Goal: Task Accomplishment & Management: Complete application form

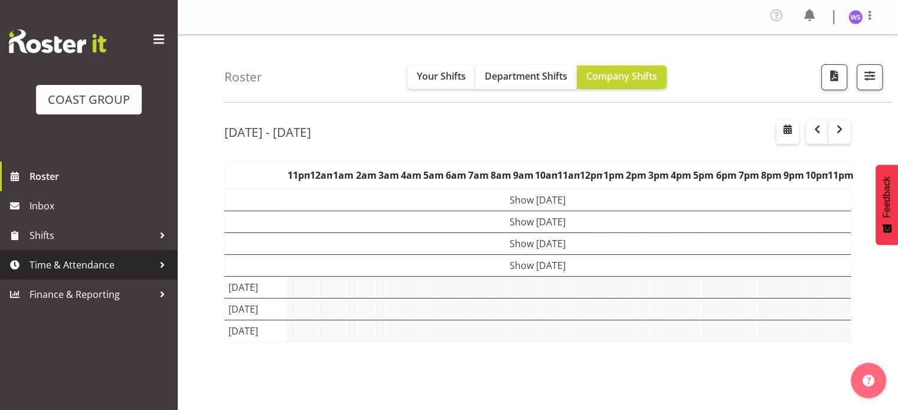
click at [134, 270] on span "Time & Attendance" at bounding box center [92, 265] width 124 height 18
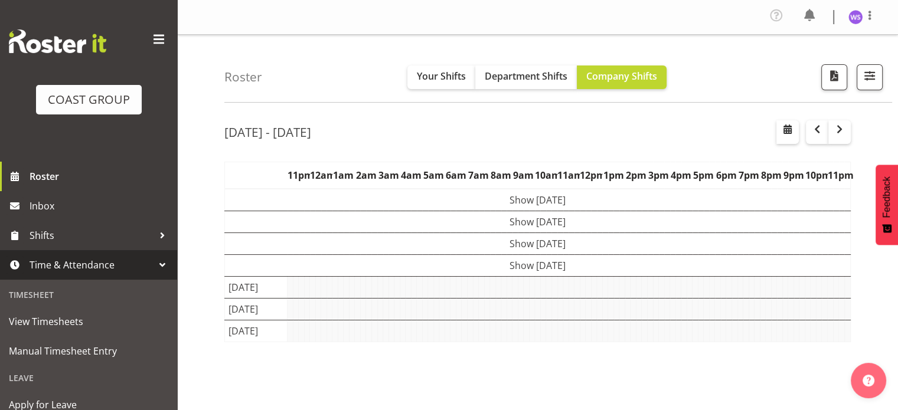
click at [134, 270] on span "Time & Attendance" at bounding box center [92, 265] width 124 height 18
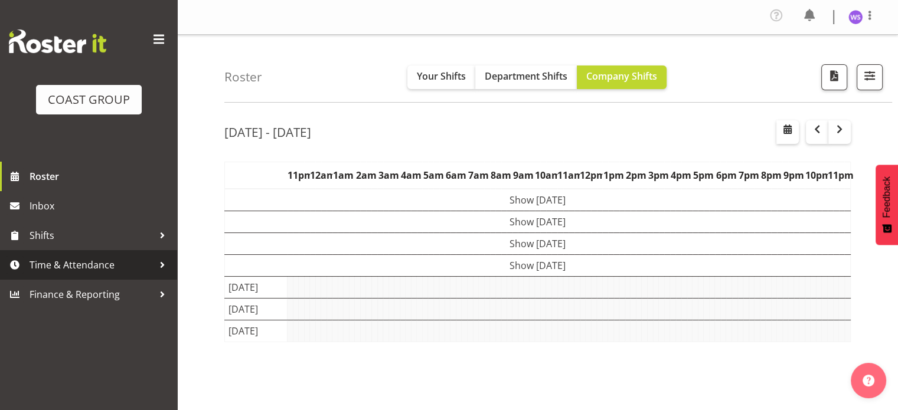
click at [126, 266] on span "Time & Attendance" at bounding box center [92, 265] width 124 height 18
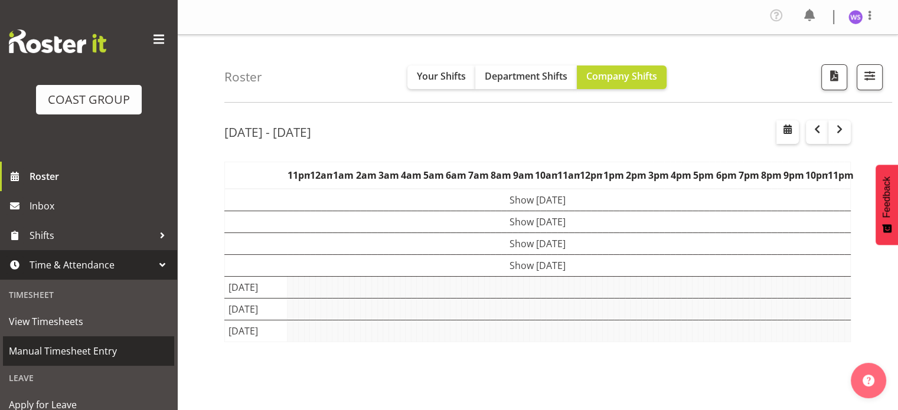
click at [99, 353] on span "Manual Timesheet Entry" at bounding box center [88, 352] width 159 height 18
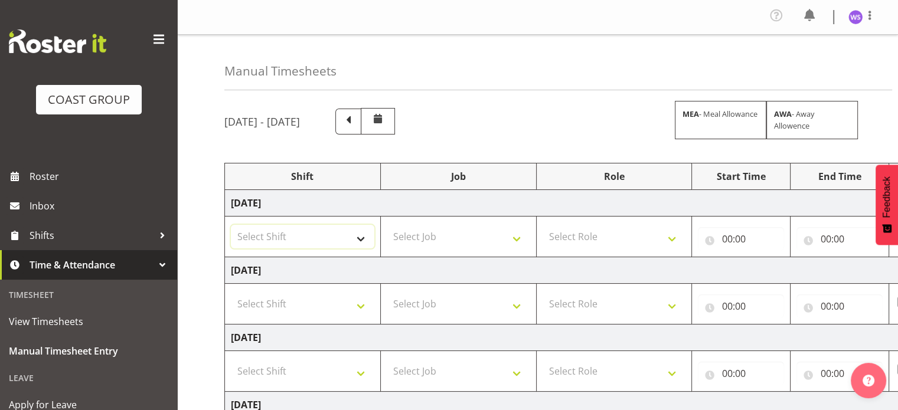
click at [354, 236] on select "Select Shift Break AHICE Break ATSNZ Break All Blacks casual Break Arts [PERSON…" at bounding box center [303, 237] width 144 height 24
select select "62216"
click at [231, 225] on select "Select Shift Break AHICE Break ATSNZ Break All Blacks casual Break Arts [PERSON…" at bounding box center [303, 237] width 144 height 24
click at [425, 237] on select "Select Job 1 Carlton Events 1 [PERSON_NAME][GEOGRAPHIC_DATA] 1 [PERSON_NAME][GE…" at bounding box center [459, 237] width 144 height 24
select select "6648"
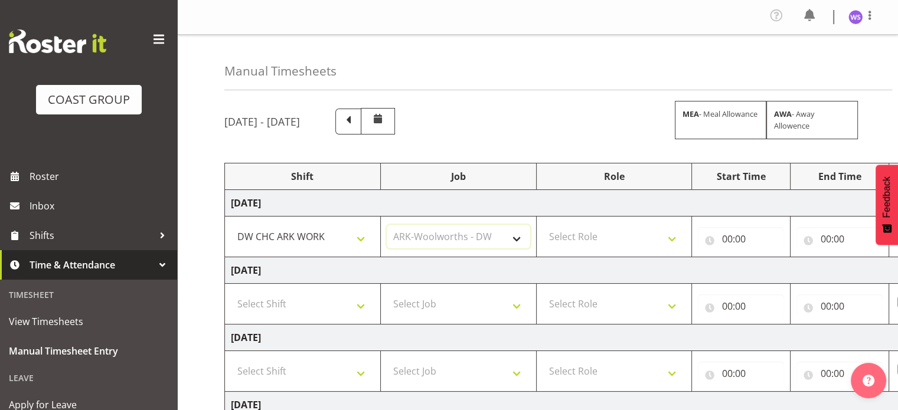
click at [387, 225] on select "Select Job 1 Carlton Events 1 [PERSON_NAME][GEOGRAPHIC_DATA] 1 [PERSON_NAME][GE…" at bounding box center [459, 237] width 144 height 24
click at [602, 226] on select "Select Role SIGN SHOP" at bounding box center [615, 237] width 144 height 24
select select "541"
click at [543, 225] on select "Select Role SIGN SHOP" at bounding box center [615, 237] width 144 height 24
click at [729, 239] on input "00:00" at bounding box center [741, 239] width 86 height 24
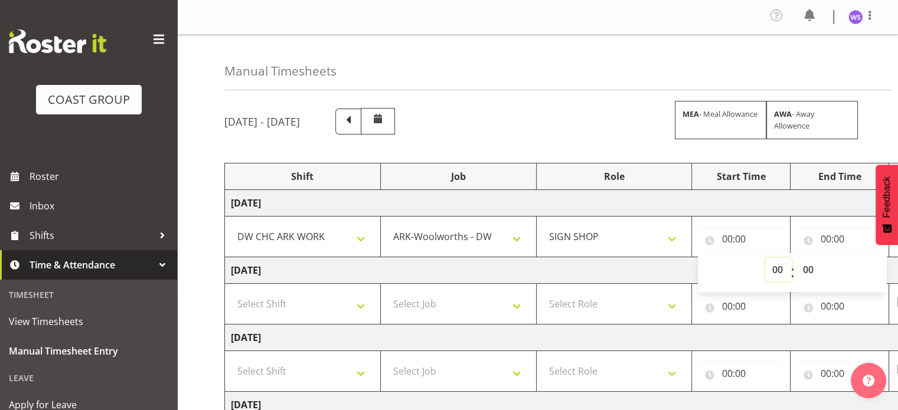
click at [772, 269] on select "00 01 02 03 04 05 06 07 08 09 10 11 12 13 14 15 16 17 18 19 20 21 22 23" at bounding box center [778, 270] width 27 height 24
select select "7"
click at [765, 258] on select "00 01 02 03 04 05 06 07 08 09 10 11 12 13 14 15 16 17 18 19 20 21 22 23" at bounding box center [778, 270] width 27 height 24
type input "07:00"
click at [827, 243] on input "00:00" at bounding box center [840, 239] width 86 height 24
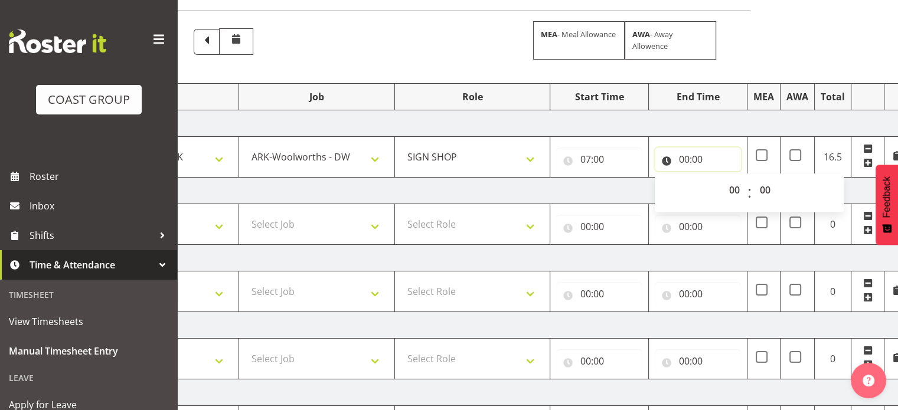
scroll to position [48, 0]
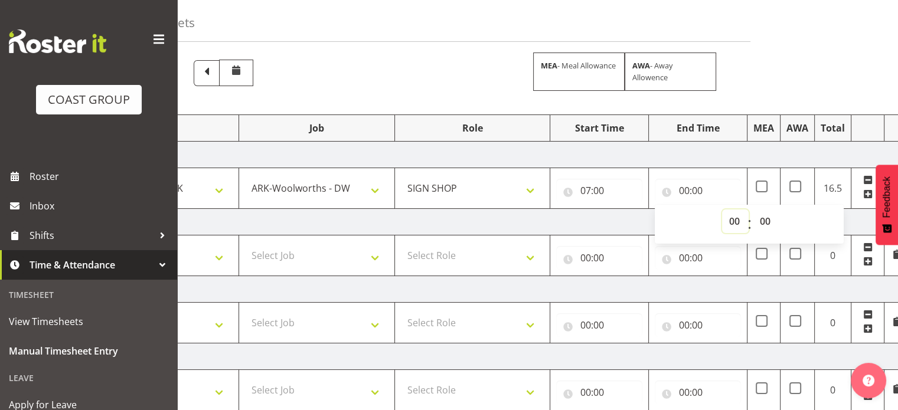
click at [733, 217] on select "00 01 02 03 04 05 06 07 08 09 10 11 12 13 14 15 16 17 18 19 20 21 22 23" at bounding box center [735, 222] width 27 height 24
click at [751, 205] on div "00 01 02 03 04 05 06 07 08 09 10 11 12 13 14 15 16 17 18 19 20 21 22 23 : 00 01…" at bounding box center [749, 224] width 189 height 39
click at [733, 222] on select "00 01 02 03 04 05 06 07 08 09 10 11 12 13 14 15 16 17 18 19 20 21 22 23" at bounding box center [735, 222] width 27 height 24
select select "19"
click at [722, 210] on select "00 01 02 03 04 05 06 07 08 09 10 11 12 13 14 15 16 17 18 19 20 21 22 23" at bounding box center [735, 222] width 27 height 24
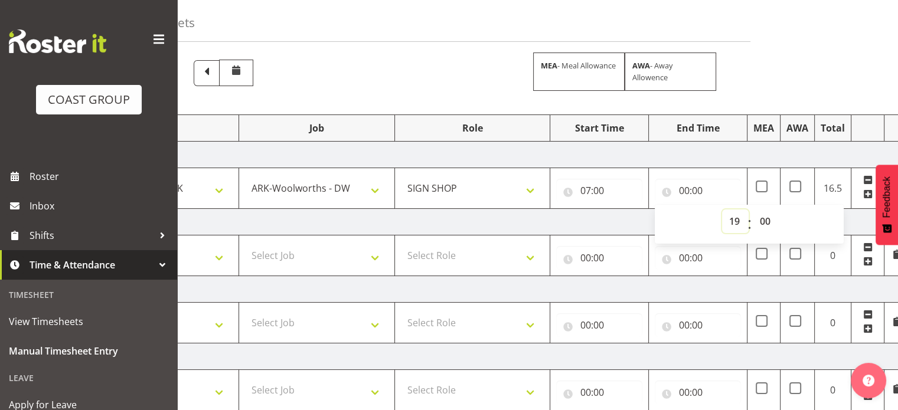
type input "19:00"
click at [765, 220] on select "00 01 02 03 04 05 06 07 08 09 10 11 12 13 14 15 16 17 18 19 20 21 22 23 24 25 2…" at bounding box center [766, 222] width 27 height 24
select select "30"
click at [753, 210] on select "00 01 02 03 04 05 06 07 08 09 10 11 12 13 14 15 16 17 18 19 20 21 22 23 24 25 2…" at bounding box center [766, 222] width 27 height 24
type input "19:30"
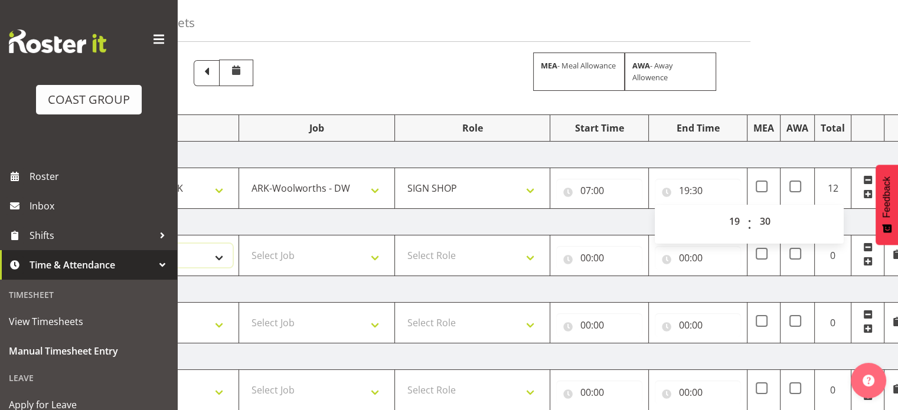
click at [214, 258] on select "Select Shift Break AHICE Break ATSNZ Break All Blacks casual Break Arts [PERSON…" at bounding box center [161, 256] width 144 height 24
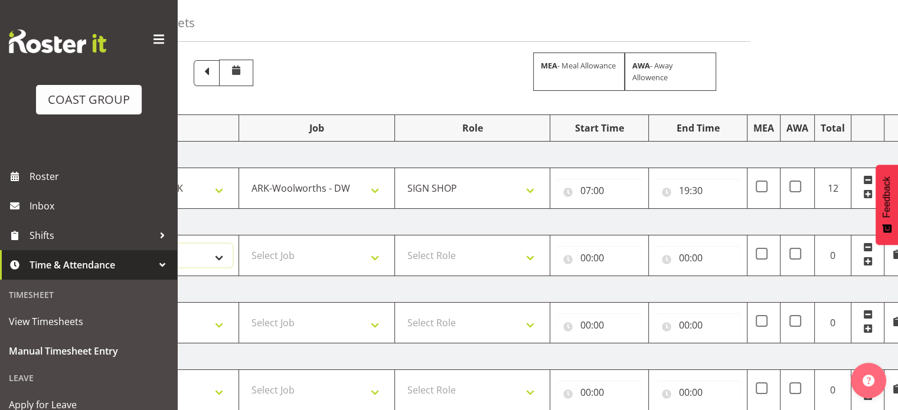
select select "62216"
click at [89, 244] on select "Select Shift Break AHICE Break ATSNZ Break All Blacks casual Break Arts [PERSON…" at bounding box center [161, 256] width 144 height 24
click at [274, 249] on select "Select Job 1 Carlton Events 1 [PERSON_NAME][GEOGRAPHIC_DATA] 1 [PERSON_NAME][GE…" at bounding box center [317, 256] width 144 height 24
select select "6648"
click at [245, 244] on select "Select Job 1 Carlton Events 1 [PERSON_NAME][GEOGRAPHIC_DATA] 1 [PERSON_NAME][GE…" at bounding box center [317, 256] width 144 height 24
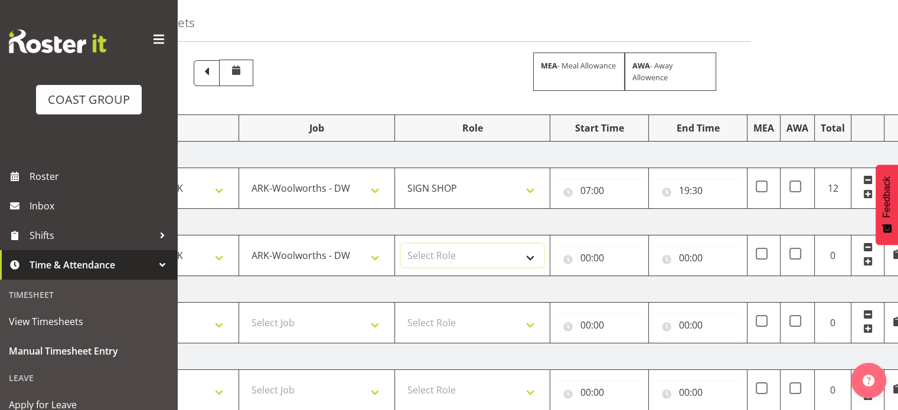
click at [442, 260] on select "Select Role SIGN SHOP" at bounding box center [473, 256] width 144 height 24
select select "541"
click at [401, 244] on select "Select Role SIGN SHOP" at bounding box center [473, 256] width 144 height 24
click at [588, 259] on input "00:00" at bounding box center [599, 258] width 86 height 24
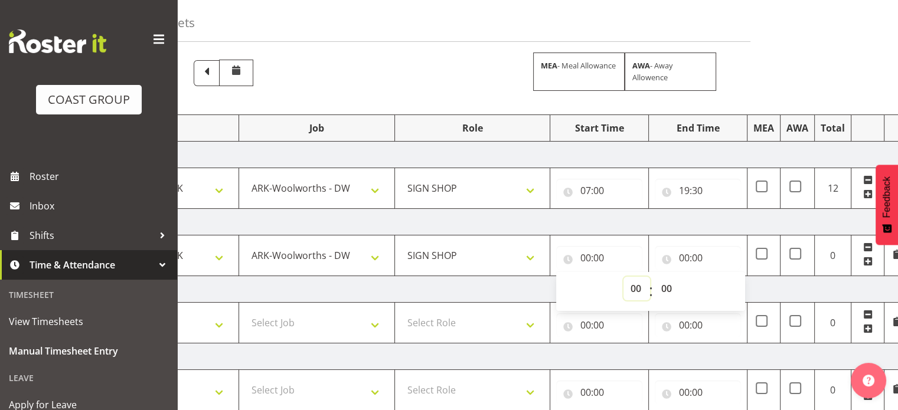
click at [635, 289] on select "00 01 02 03 04 05 06 07 08 09 10 11 12 13 14 15 16 17 18 19 20 21 22 23" at bounding box center [637, 289] width 27 height 24
select select "7"
click at [624, 277] on select "00 01 02 03 04 05 06 07 08 09 10 11 12 13 14 15 16 17 18 19 20 21 22 23" at bounding box center [637, 289] width 27 height 24
type input "07:00"
click at [686, 255] on input "00:00" at bounding box center [698, 258] width 86 height 24
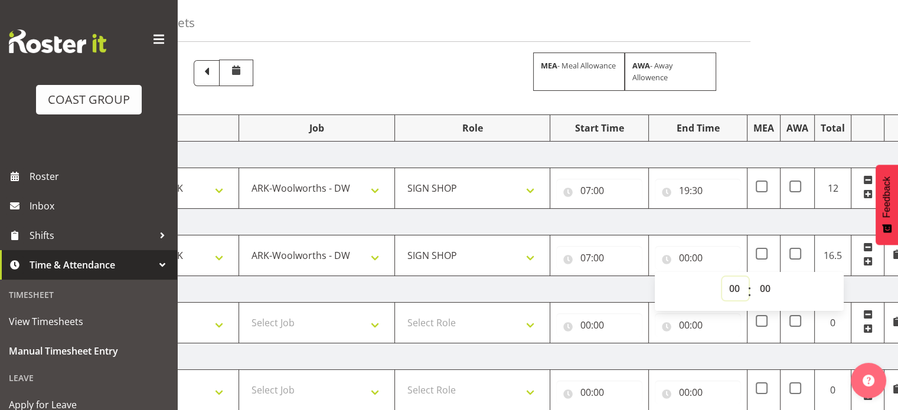
click at [738, 288] on select "00 01 02 03 04 05 06 07 08 09 10 11 12 13 14 15 16 17 18 19 20 21 22 23" at bounding box center [735, 289] width 27 height 24
select select "15"
click at [722, 277] on select "00 01 02 03 04 05 06 07 08 09 10 11 12 13 14 15 16 17 18 19 20 21 22 23" at bounding box center [735, 289] width 27 height 24
type input "15:00"
click at [763, 287] on select "00 01 02 03 04 05 06 07 08 09 10 11 12 13 14 15 16 17 18 19 20 21 22 23 24 25 2…" at bounding box center [766, 289] width 27 height 24
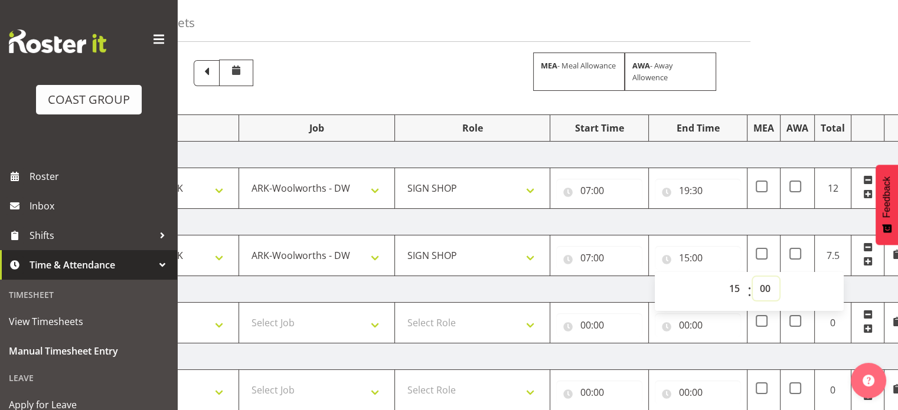
select select "30"
click at [753, 277] on select "00 01 02 03 04 05 06 07 08 09 10 11 12 13 14 15 16 17 18 19 20 21 22 23 24 25 2…" at bounding box center [766, 289] width 27 height 24
type input "15:30"
click at [208, 318] on select "Select Shift Break AHICE Break ATSNZ Break All Blacks casual Break Arts [PERSON…" at bounding box center [161, 323] width 144 height 24
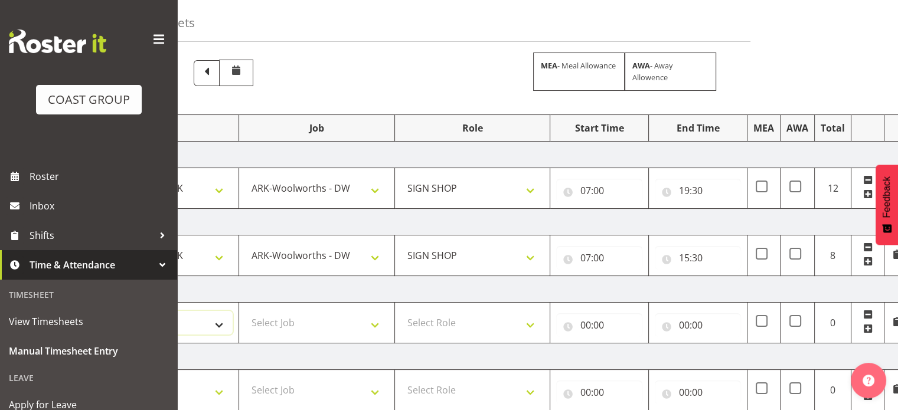
select select "62216"
click at [89, 311] on select "Select Shift Break AHICE Break ATSNZ Break All Blacks casual Break Arts [PERSON…" at bounding box center [161, 323] width 144 height 24
click at [256, 321] on select "Select Job 1 Carlton Events 1 [PERSON_NAME][GEOGRAPHIC_DATA] 1 [PERSON_NAME][GE…" at bounding box center [317, 323] width 144 height 24
select select "6648"
click at [245, 311] on select "Select Job 1 Carlton Events 1 [PERSON_NAME][GEOGRAPHIC_DATA] 1 [PERSON_NAME][GE…" at bounding box center [317, 323] width 144 height 24
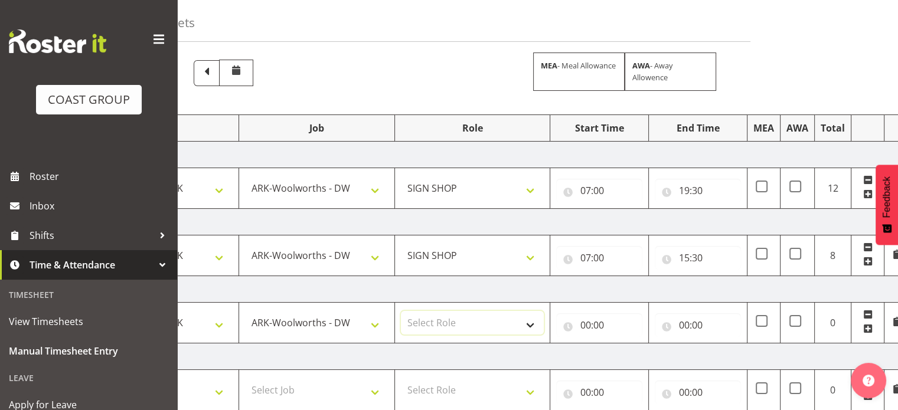
click at [429, 323] on select "Select Role SIGN SHOP" at bounding box center [473, 323] width 144 height 24
select select "541"
click at [401, 311] on select "Select Role SIGN SHOP" at bounding box center [473, 323] width 144 height 24
click at [586, 325] on input "00:00" at bounding box center [599, 326] width 86 height 24
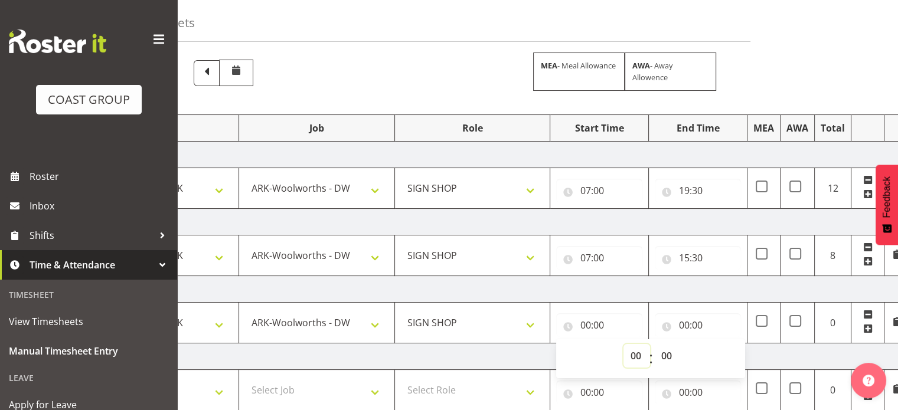
click at [635, 356] on select "00 01 02 03 04 05 06 07 08 09 10 11 12 13 14 15 16 17 18 19 20 21 22 23" at bounding box center [637, 356] width 27 height 24
select select "6"
click at [624, 344] on select "00 01 02 03 04 05 06 07 08 09 10 11 12 13 14 15 16 17 18 19 20 21 22 23" at bounding box center [637, 356] width 27 height 24
type input "06:00"
click at [666, 351] on select "00 01 02 03 04 05 06 07 08 09 10 11 12 13 14 15 16 17 18 19 20 21 22 23 24 25 2…" at bounding box center [667, 356] width 27 height 24
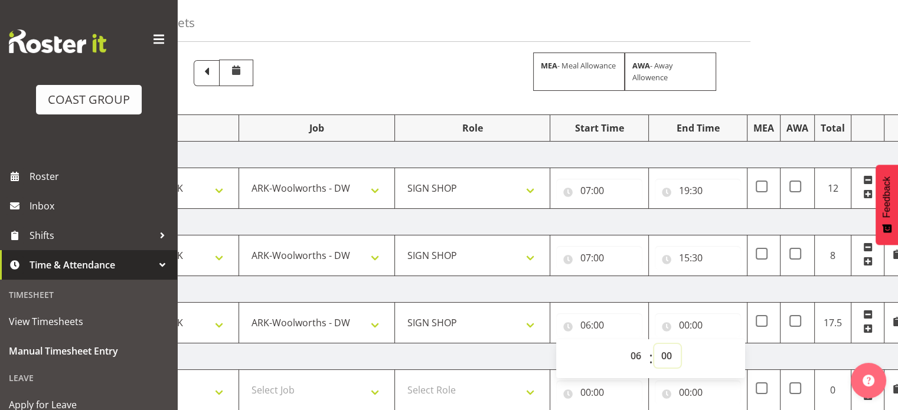
select select "30"
click at [654, 344] on select "00 01 02 03 04 05 06 07 08 09 10 11 12 13 14 15 16 17 18 19 20 21 22 23 24 25 2…" at bounding box center [667, 356] width 27 height 24
type input "06:30"
click at [687, 322] on input "00:00" at bounding box center [698, 326] width 86 height 24
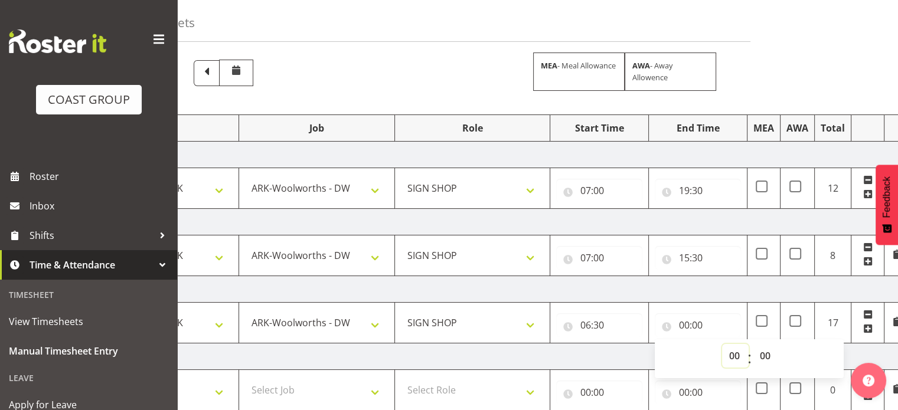
click at [732, 352] on select "00 01 02 03 04 05 06 07 08 09 10 11 12 13 14 15 16 17 18 19 20 21 22 23" at bounding box center [735, 356] width 27 height 24
select select "14"
click at [722, 344] on select "00 01 02 03 04 05 06 07 08 09 10 11 12 13 14 15 16 17 18 19 20 21 22 23" at bounding box center [735, 356] width 27 height 24
type input "14:00"
click at [734, 353] on select "00 01 02 03 04 05 06 07 08 09 10 11 12 13 14 15 16 17 18 19 20 21 22 23" at bounding box center [735, 356] width 27 height 24
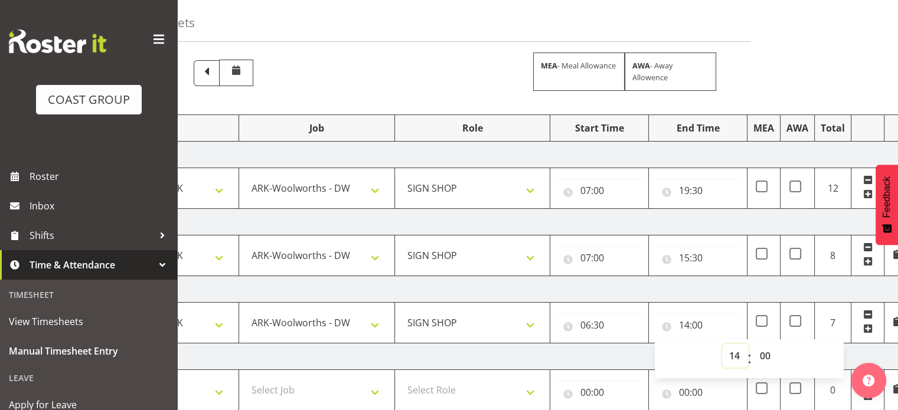
select select "15"
click at [722, 344] on select "00 01 02 03 04 05 06 07 08 09 10 11 12 13 14 15 16 17 18 19 20 21 22 23" at bounding box center [735, 356] width 27 height 24
type input "15:00"
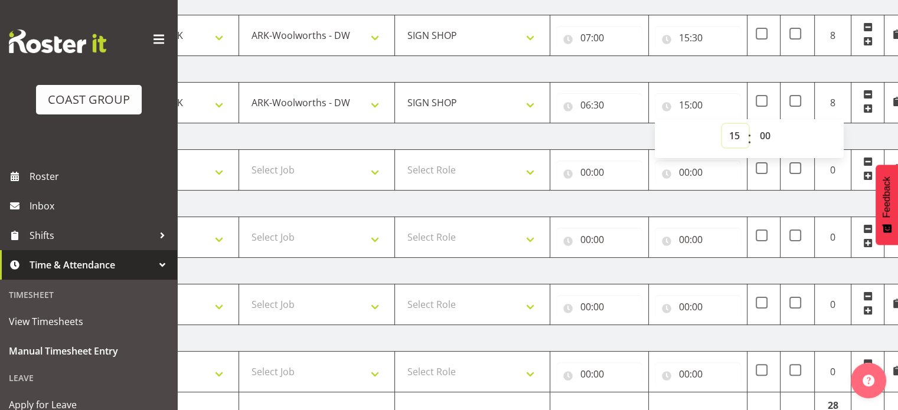
scroll to position [316, 0]
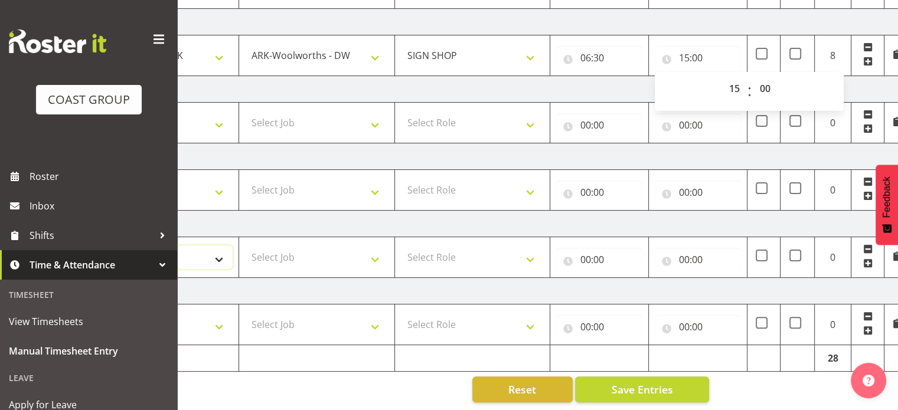
click at [214, 257] on select "Select Shift Break AHICE Break ATSNZ Break All Blacks casual Break Arts [PERSON…" at bounding box center [161, 258] width 144 height 24
select select "62216"
click at [89, 246] on select "Select Shift Break AHICE Break ATSNZ Break All Blacks casual Break Arts [PERSON…" at bounding box center [161, 258] width 144 height 24
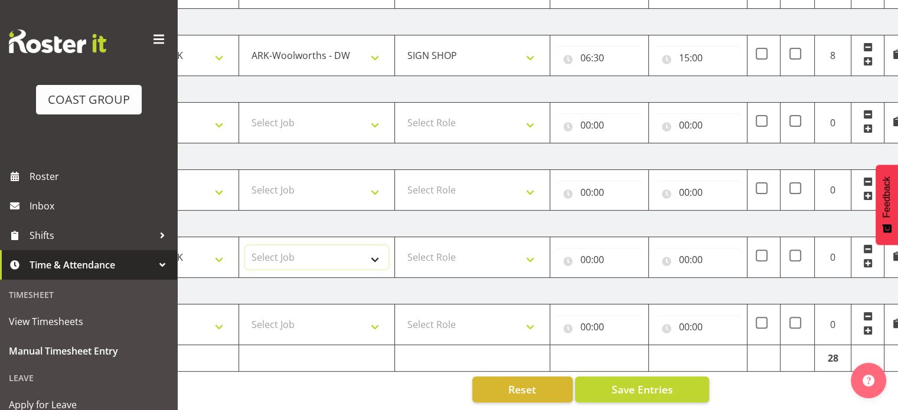
click at [269, 257] on select "Select Job 1 Carlton Events 1 [PERSON_NAME][GEOGRAPHIC_DATA] 1 [PERSON_NAME][GE…" at bounding box center [317, 258] width 144 height 24
select select "9477"
click at [245, 246] on select "Select Job 1 Carlton Events 1 [PERSON_NAME][GEOGRAPHIC_DATA] 1 [PERSON_NAME][GE…" at bounding box center [317, 258] width 144 height 24
click at [432, 255] on select "Select Role SIGN SHOP" at bounding box center [473, 258] width 144 height 24
select select "541"
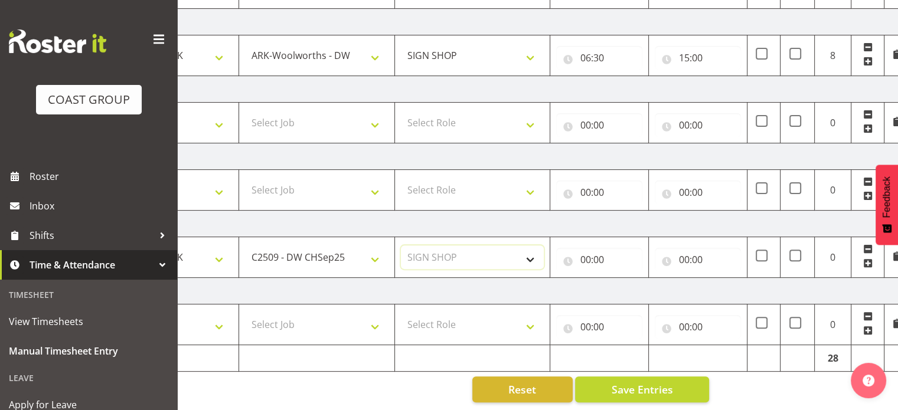
click at [401, 246] on select "Select Role SIGN SHOP" at bounding box center [473, 258] width 144 height 24
click at [586, 259] on input "00:00" at bounding box center [599, 260] width 86 height 24
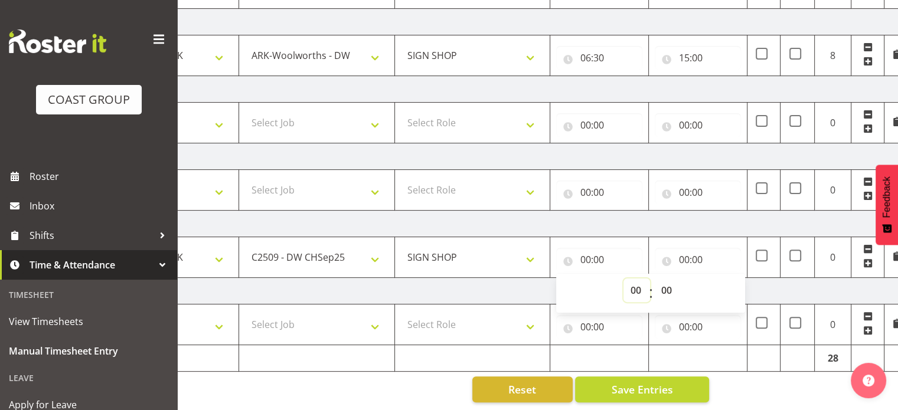
click at [642, 290] on select "00 01 02 03 04 05 06 07 08 09 10 11 12 13 14 15 16 17 18 19 20 21 22 23" at bounding box center [637, 291] width 27 height 24
select select "6"
click at [624, 279] on select "00 01 02 03 04 05 06 07 08 09 10 11 12 13 14 15 16 17 18 19 20 21 22 23" at bounding box center [637, 291] width 27 height 24
type input "06:00"
click at [666, 290] on select "00 01 02 03 04 05 06 07 08 09 10 11 12 13 14 15 16 17 18 19 20 21 22 23 24 25 2…" at bounding box center [667, 291] width 27 height 24
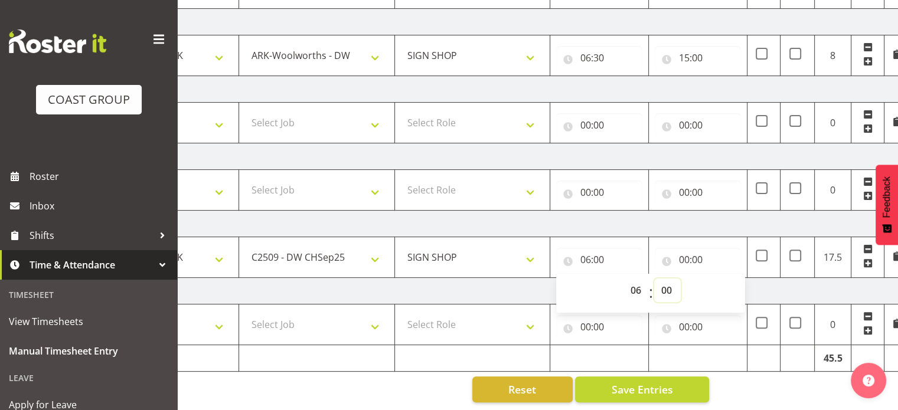
select select "30"
click at [654, 279] on select "00 01 02 03 04 05 06 07 08 09 10 11 12 13 14 15 16 17 18 19 20 21 22 23 24 25 2…" at bounding box center [667, 291] width 27 height 24
type input "06:30"
click at [683, 258] on input "00:00" at bounding box center [698, 260] width 86 height 24
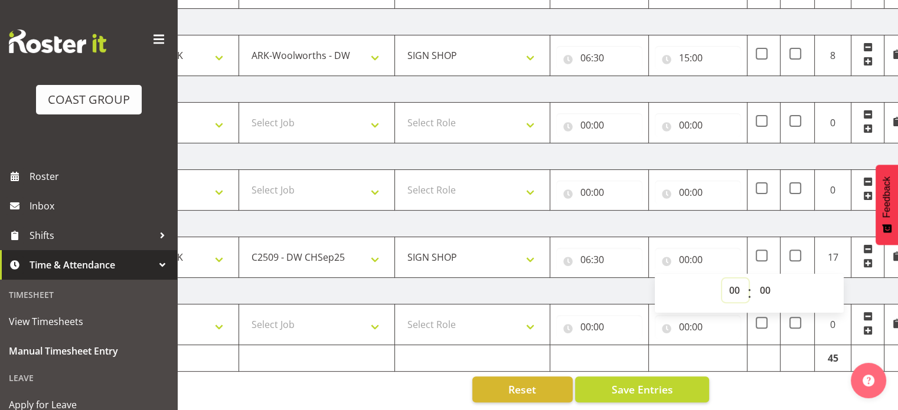
click at [737, 288] on select "00 01 02 03 04 05 06 07 08 09 10 11 12 13 14 15 16 17 18 19 20 21 22 23" at bounding box center [735, 291] width 27 height 24
select select "16"
click at [722, 279] on select "00 01 02 03 04 05 06 07 08 09 10 11 12 13 14 15 16 17 18 19 20 21 22 23" at bounding box center [735, 291] width 27 height 24
type input "16:00"
click at [765, 292] on select "00 01 02 03 04 05 06 07 08 09 10 11 12 13 14 15 16 17 18 19 20 21 22 23 24 25 2…" at bounding box center [766, 291] width 27 height 24
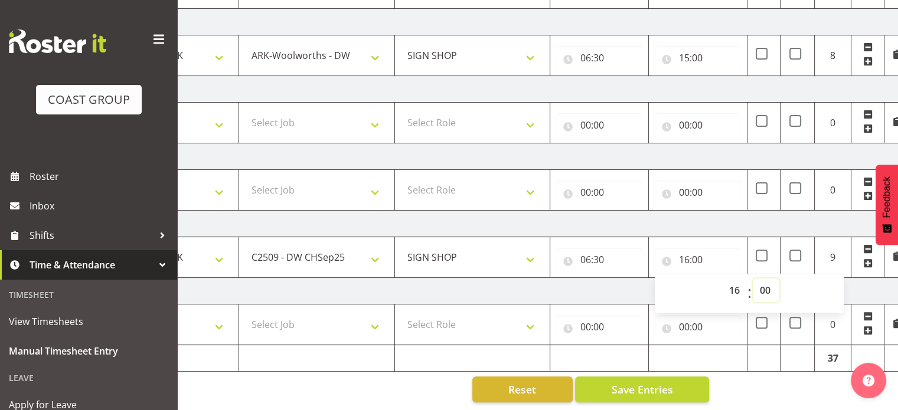
select select "30"
click at [753, 279] on select "00 01 02 03 04 05 06 07 08 09 10 11 12 13 14 15 16 17 18 19 20 21 22 23 24 25 2…" at bounding box center [766, 291] width 27 height 24
type input "16:30"
click at [213, 314] on select "Select Shift Break AHICE Break ATSNZ Break All Blacks casual Break Arts [PERSON…" at bounding box center [161, 325] width 144 height 24
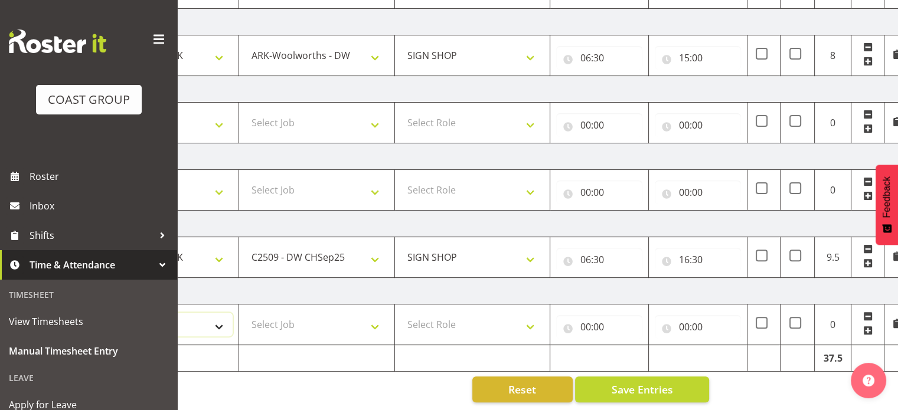
select select "62216"
click at [89, 313] on select "Select Shift Break AHICE Break ATSNZ Break All Blacks casual Break Arts [PERSON…" at bounding box center [161, 325] width 144 height 24
click at [293, 321] on select "Select Job 1 Carlton Events 1 [PERSON_NAME][GEOGRAPHIC_DATA] 1 [PERSON_NAME][GE…" at bounding box center [317, 325] width 144 height 24
select select "9477"
click at [245, 313] on select "Select Job 1 Carlton Events 1 [PERSON_NAME][GEOGRAPHIC_DATA] 1 [PERSON_NAME][GE…" at bounding box center [317, 325] width 144 height 24
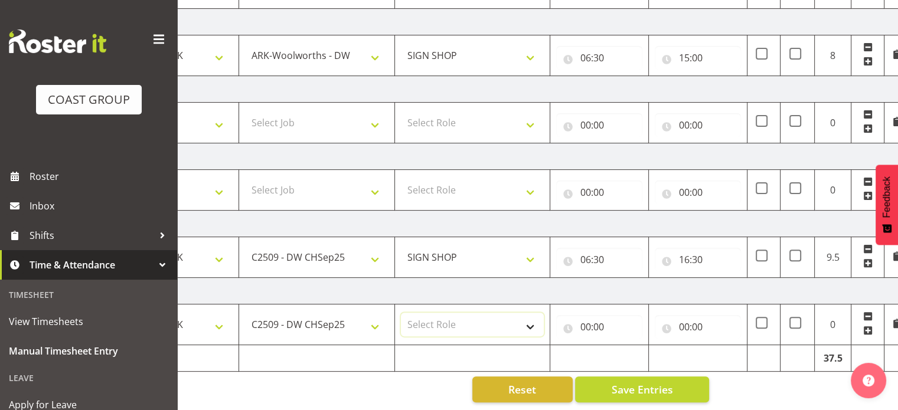
click at [439, 327] on select "Select Role SIGN SHOP" at bounding box center [473, 325] width 144 height 24
select select "541"
click at [401, 313] on select "Select Role SIGN SHOP" at bounding box center [473, 325] width 144 height 24
click at [582, 322] on input "00:00" at bounding box center [599, 327] width 86 height 24
click at [634, 339] on div "00 01 02 03 04 05 06 07 08 09 10 11 12 13 14 15 16 17 18 19 20 21 22 23 : 00 01…" at bounding box center [650, 359] width 189 height 41
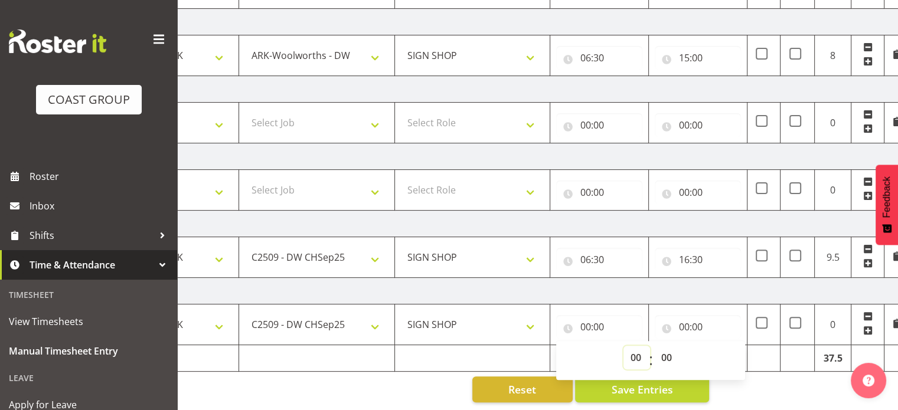
click at [634, 350] on select "00 01 02 03 04 05 06 07 08 09 10 11 12 13 14 15 16 17 18 19 20 21 22 23" at bounding box center [637, 358] width 27 height 24
select select "6"
click at [624, 346] on select "00 01 02 03 04 05 06 07 08 09 10 11 12 13 14 15 16 17 18 19 20 21 22 23" at bounding box center [637, 358] width 27 height 24
type input "06:00"
click at [667, 354] on select "00 01 02 03 04 05 06 07 08 09 10 11 12 13 14 15 16 17 18 19 20 21 22 23 24 25 2…" at bounding box center [667, 358] width 27 height 24
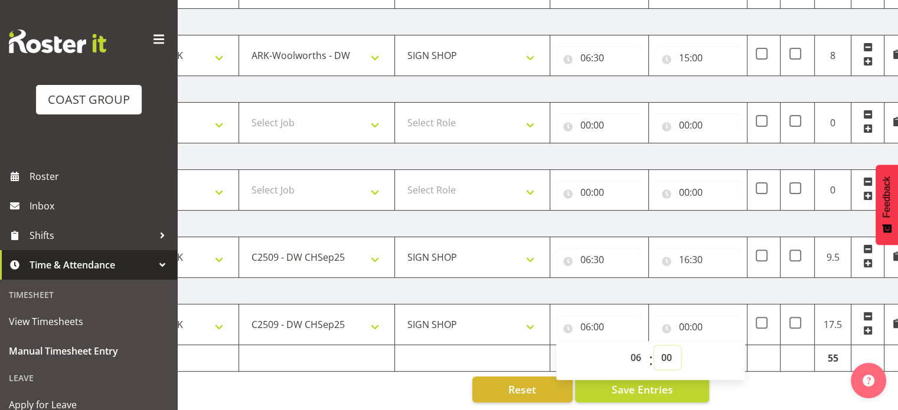
select select "30"
click at [654, 346] on select "00 01 02 03 04 05 06 07 08 09 10 11 12 13 14 15 16 17 18 19 20 21 22 23 24 25 2…" at bounding box center [667, 358] width 27 height 24
type input "06:30"
click at [687, 324] on input "00:00" at bounding box center [698, 327] width 86 height 24
click at [733, 354] on select "00 01 02 03 04 05 06 07 08 09 10 11 12 13 14 15 16 17 18 19 20 21 22 23" at bounding box center [735, 358] width 27 height 24
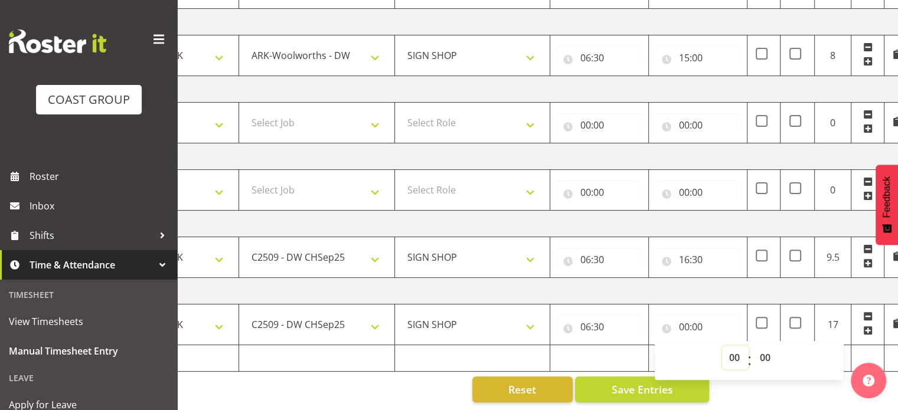
select select "16"
click at [722, 346] on select "00 01 02 03 04 05 06 07 08 09 10 11 12 13 14 15 16 17 18 19 20 21 22 23" at bounding box center [735, 358] width 27 height 24
type input "16:00"
click at [768, 355] on select "00 01 02 03 04 05 06 07 08 09 10 11 12 13 14 15 16 17 18 19 20 21 22 23 24 25 2…" at bounding box center [766, 358] width 27 height 24
select select "30"
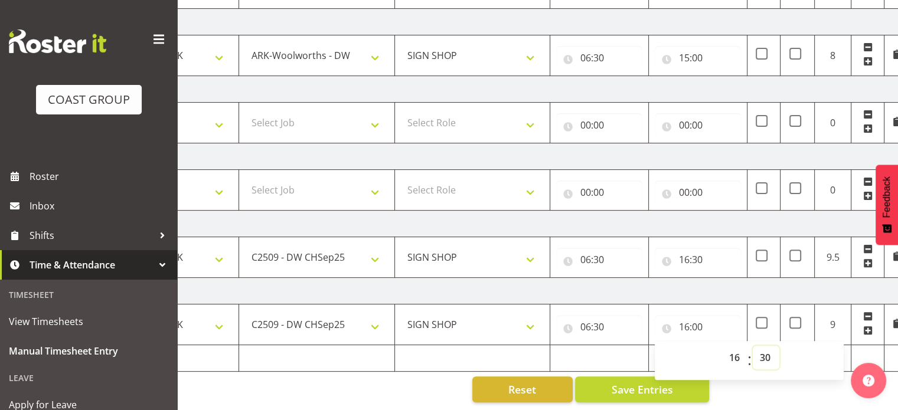
click at [753, 346] on select "00 01 02 03 04 05 06 07 08 09 10 11 12 13 14 15 16 17 18 19 20 21 22 23 24 25 2…" at bounding box center [766, 358] width 27 height 24
type input "16:30"
click at [678, 389] on button "Save Entries" at bounding box center [642, 390] width 134 height 26
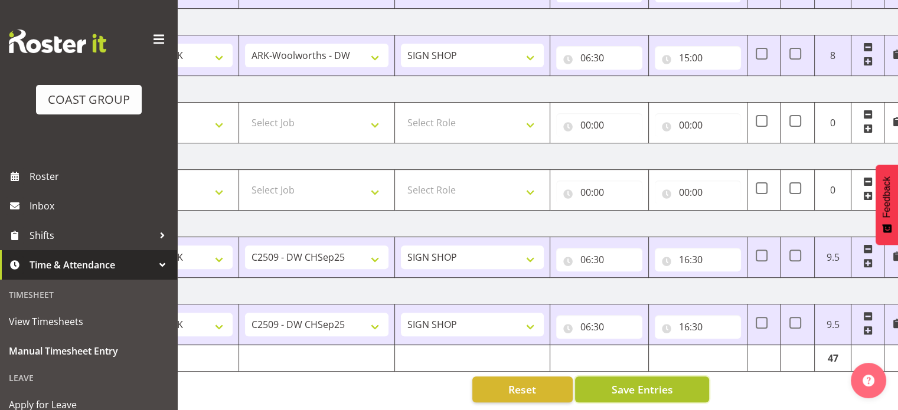
click at [678, 389] on button "Save Entries" at bounding box center [642, 390] width 134 height 26
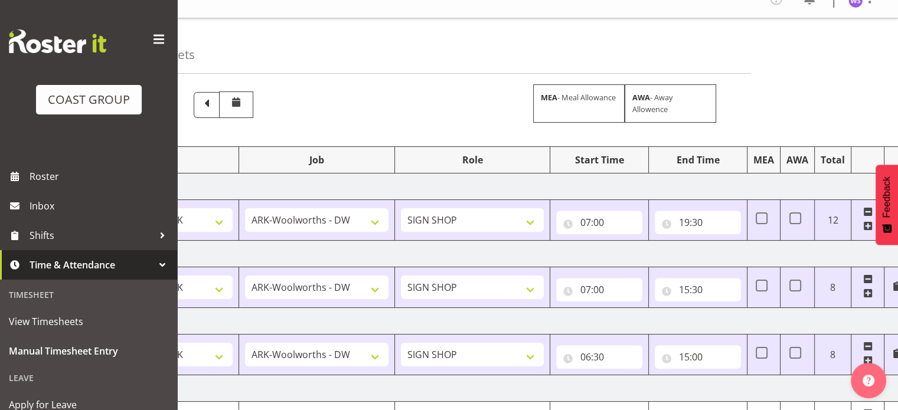
scroll to position [0, 0]
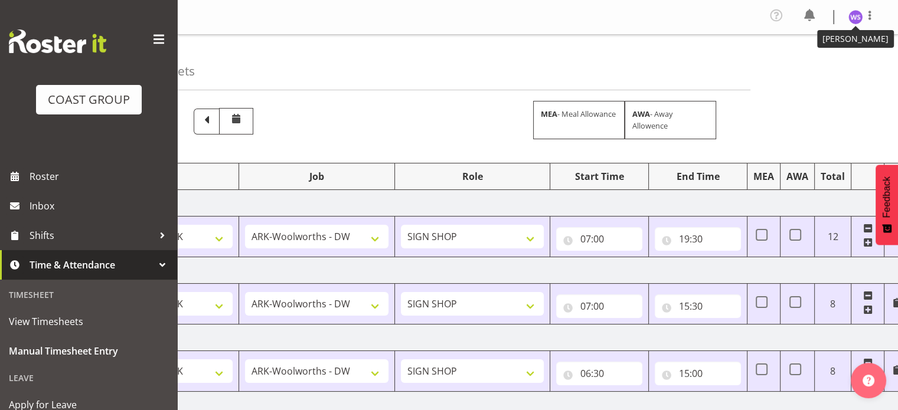
click at [854, 18] on img at bounding box center [856, 17] width 14 height 14
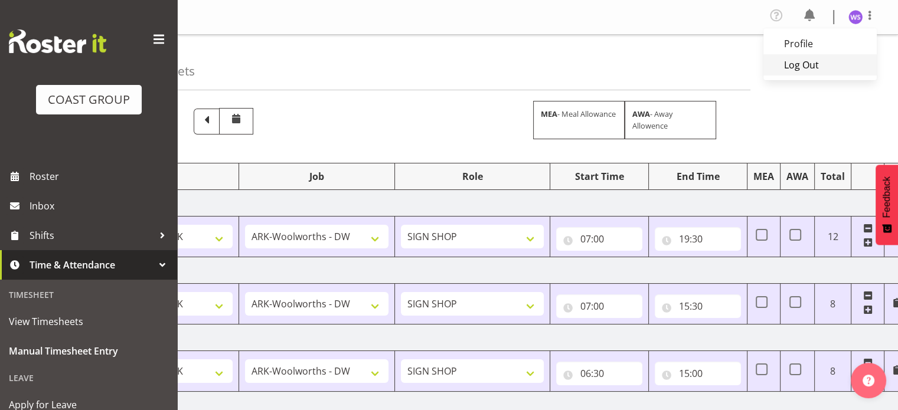
click at [811, 66] on link "Log Out" at bounding box center [820, 64] width 113 height 21
